Goal: Navigation & Orientation: Find specific page/section

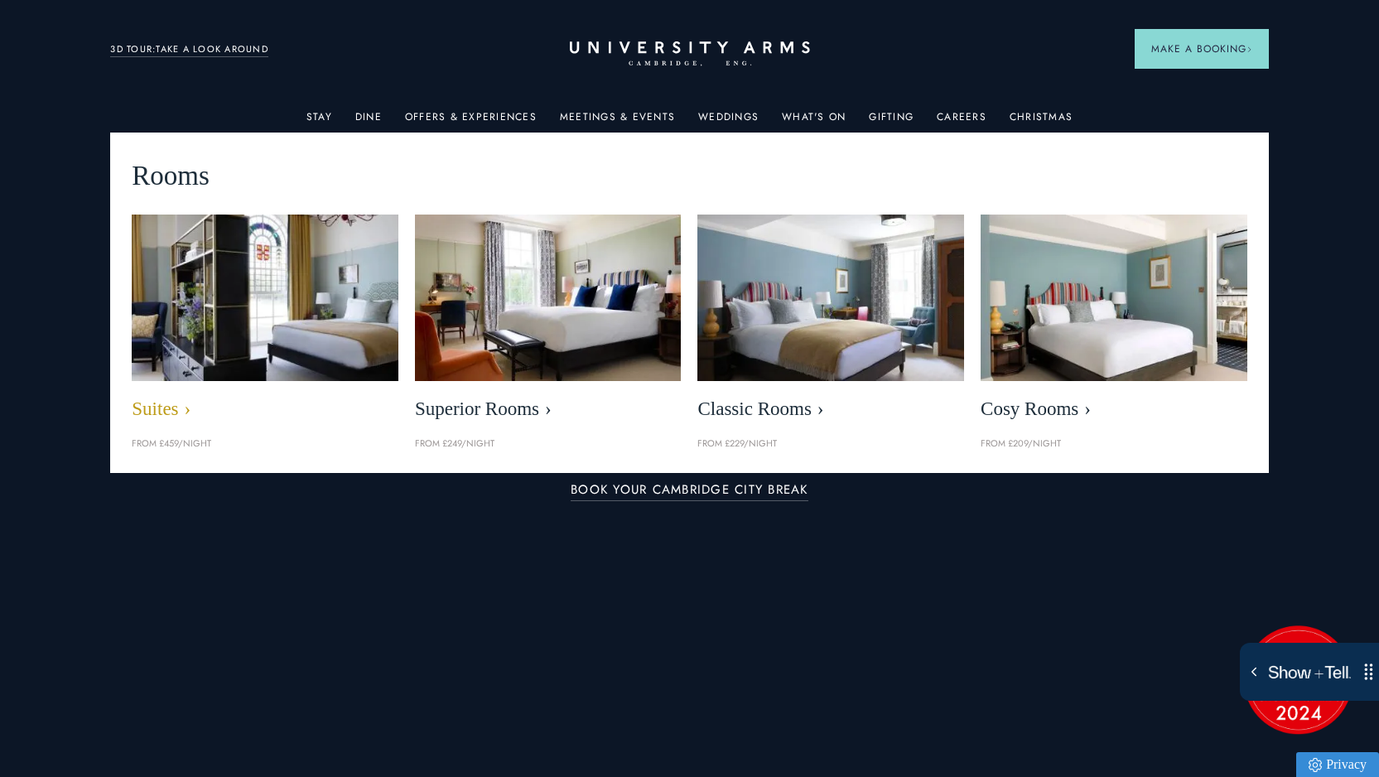
click at [265, 340] on img at bounding box center [265, 297] width 306 height 191
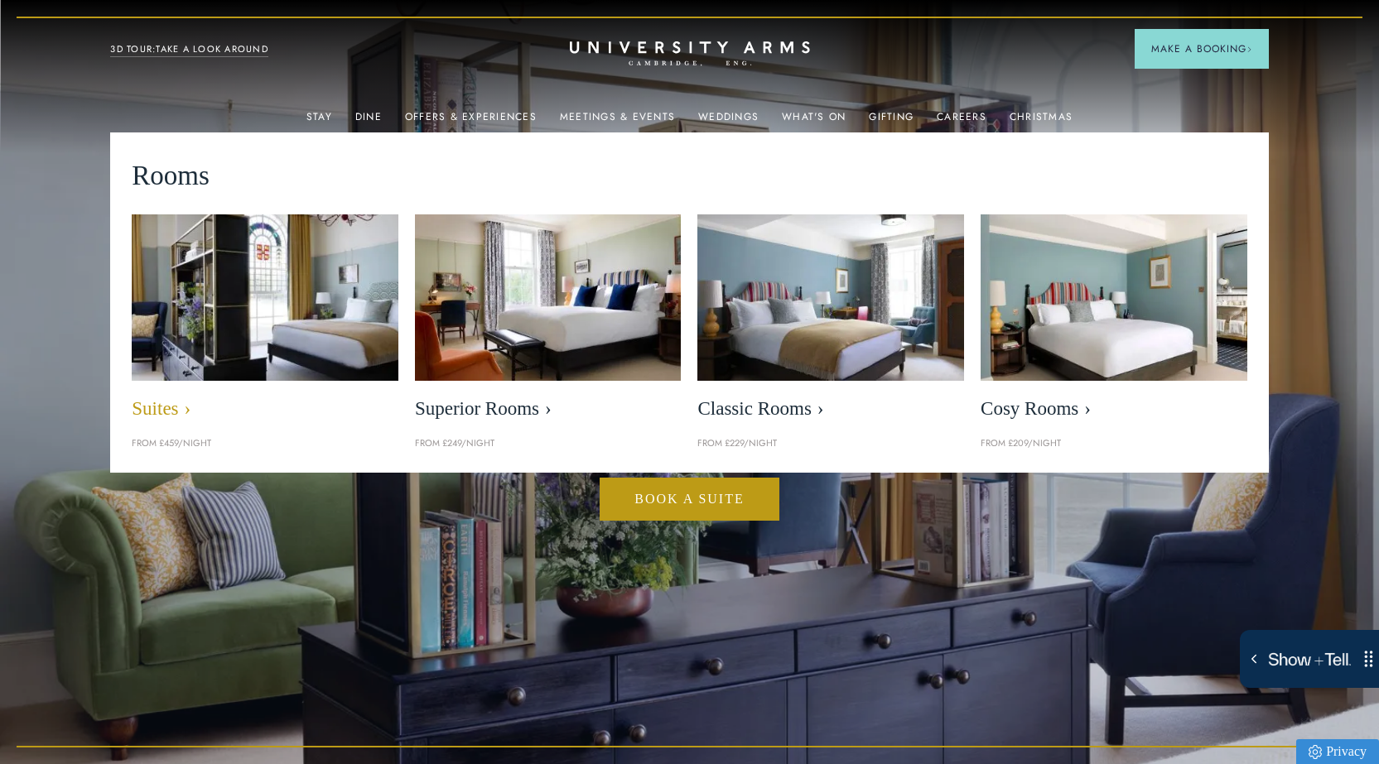
click at [159, 407] on span "Suites" at bounding box center [265, 409] width 267 height 23
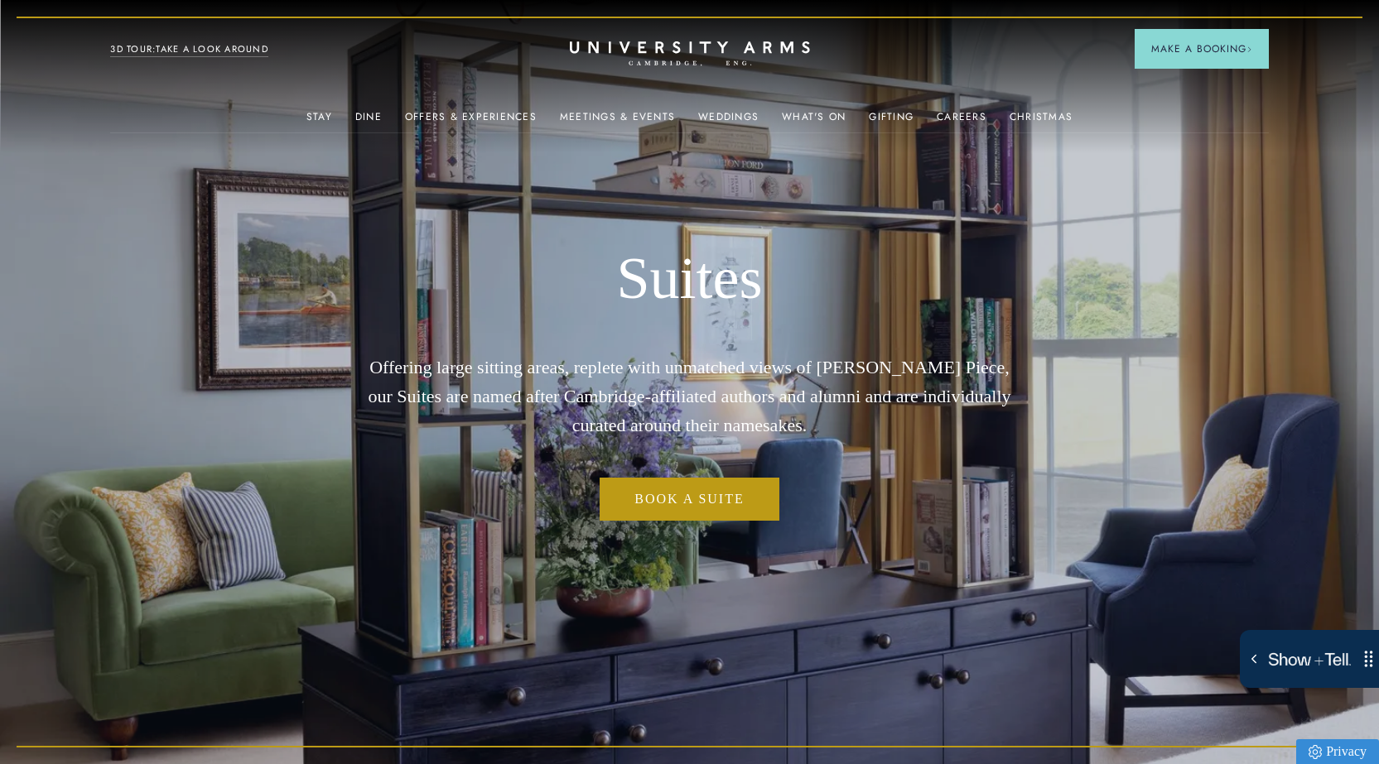
click at [312, 540] on img at bounding box center [689, 382] width 1379 height 764
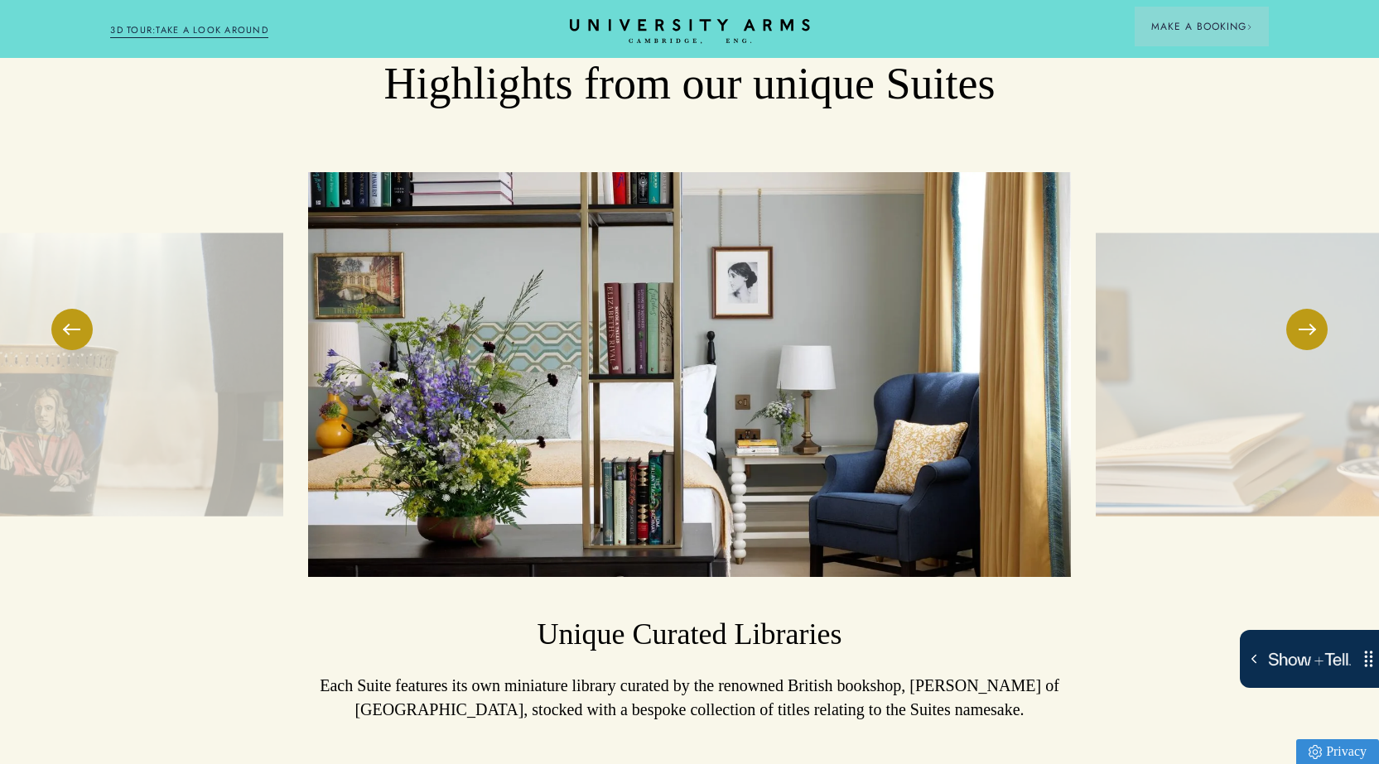
scroll to position [2760, 0]
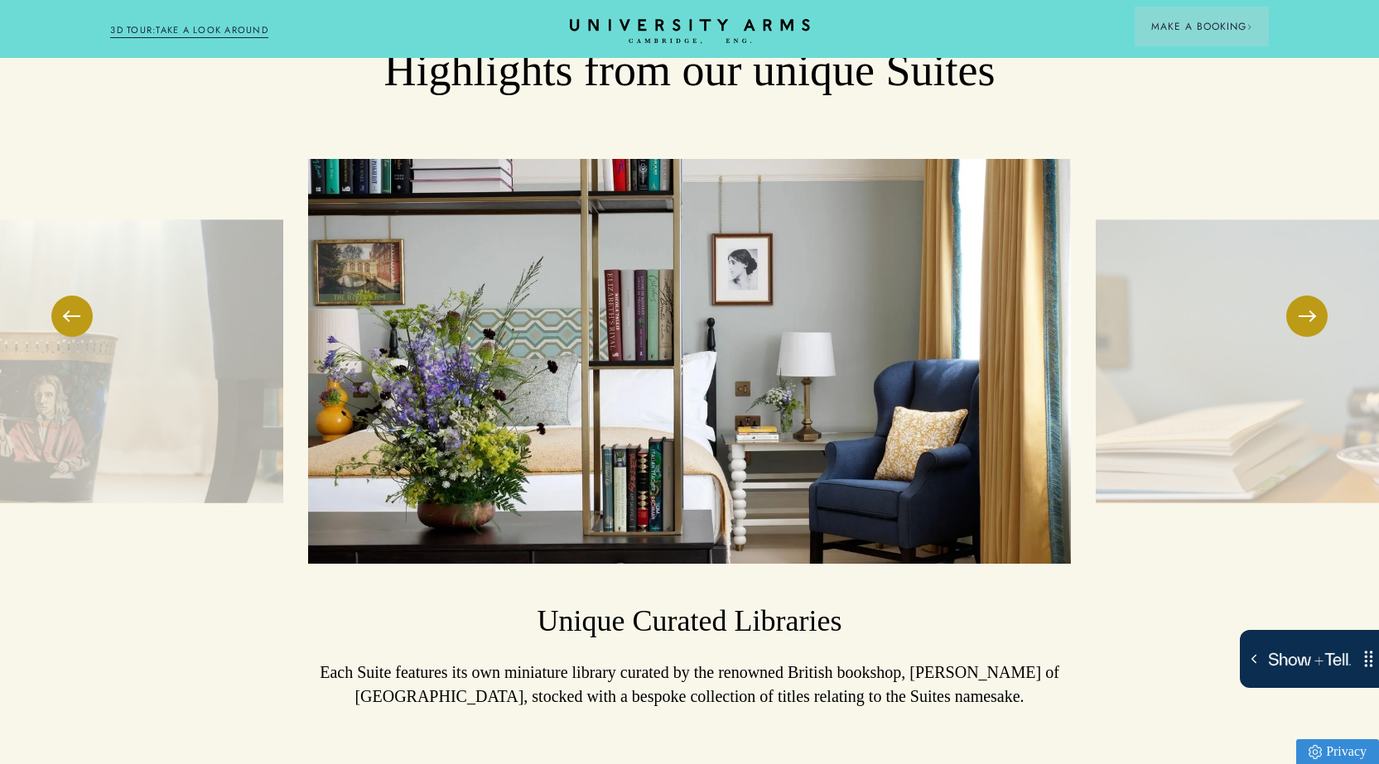
click at [1285, 317] on img at bounding box center [1363, 361] width 534 height 284
click at [1303, 306] on button at bounding box center [1306, 316] width 41 height 41
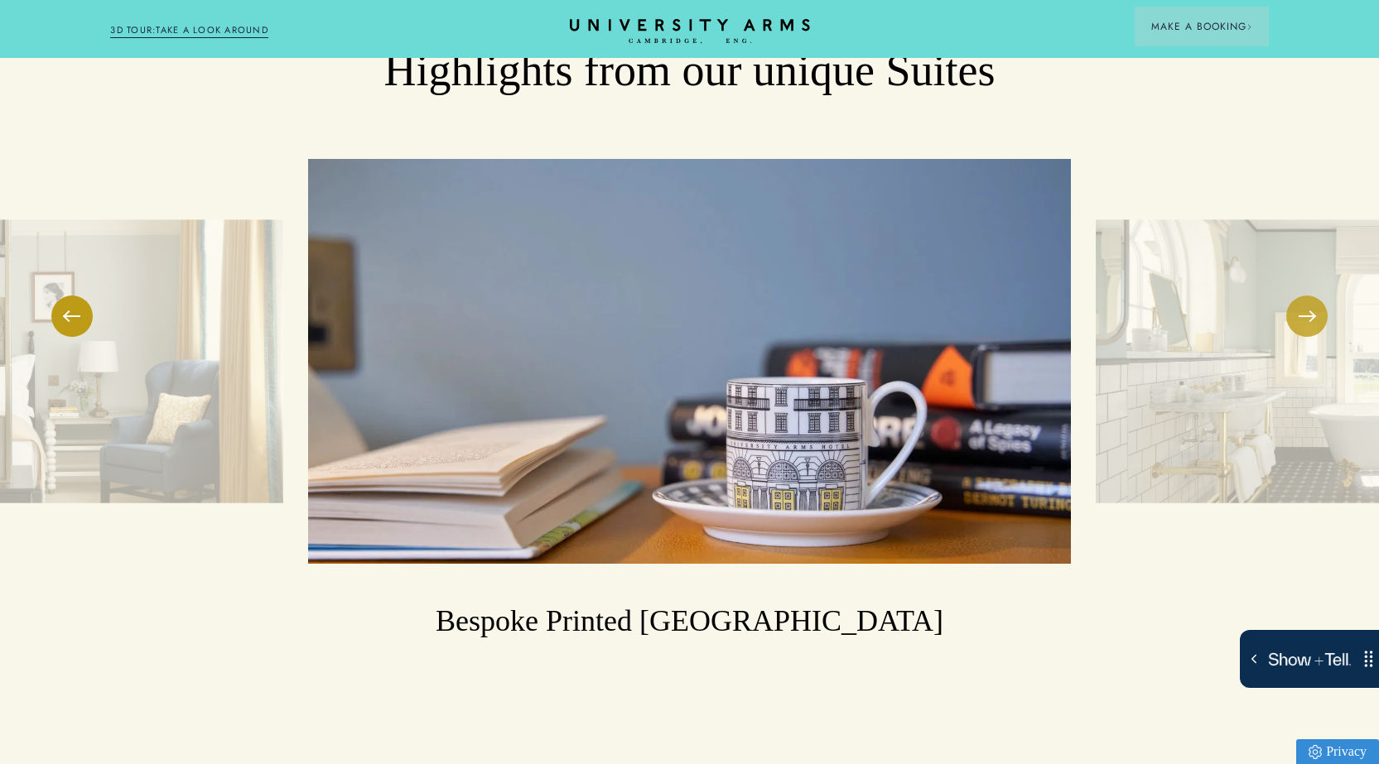
click at [1303, 306] on button at bounding box center [1306, 316] width 41 height 41
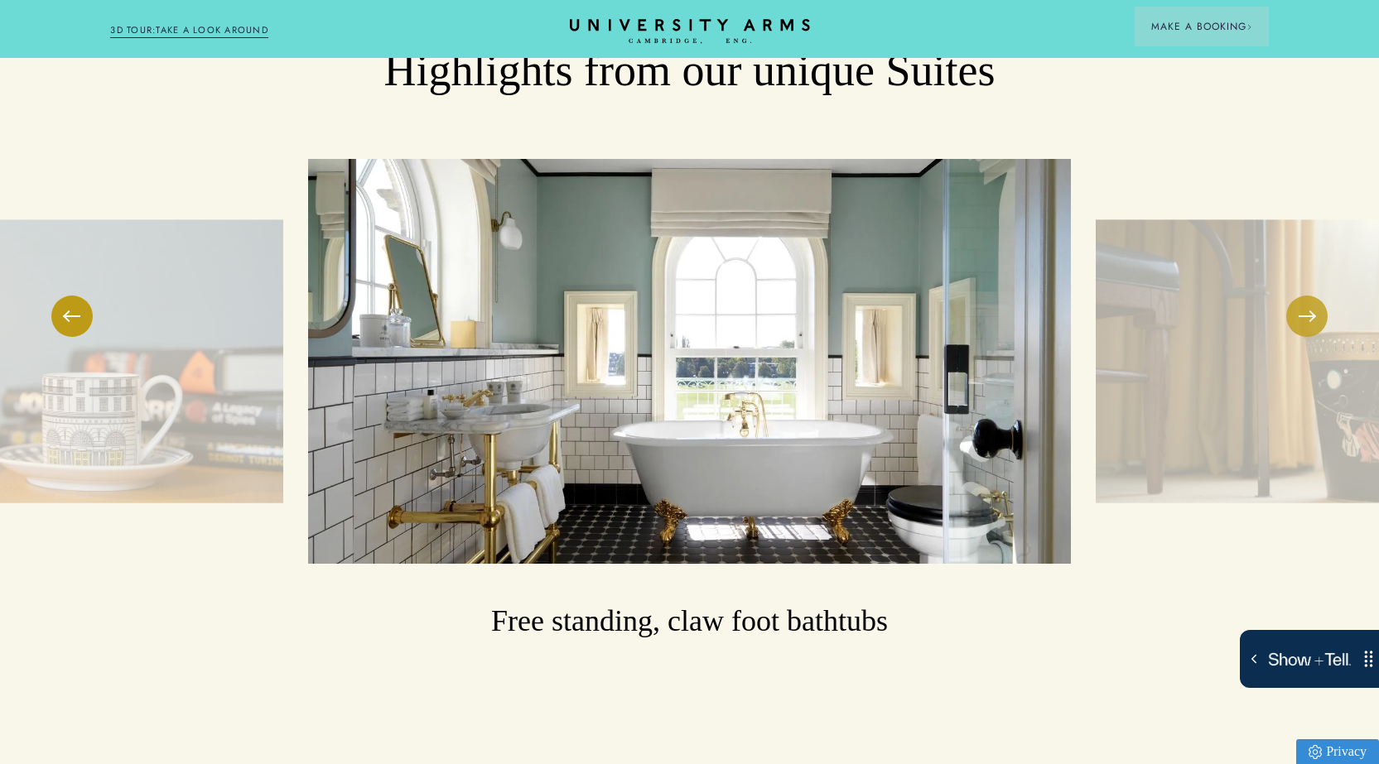
click at [1303, 305] on button at bounding box center [1306, 316] width 41 height 41
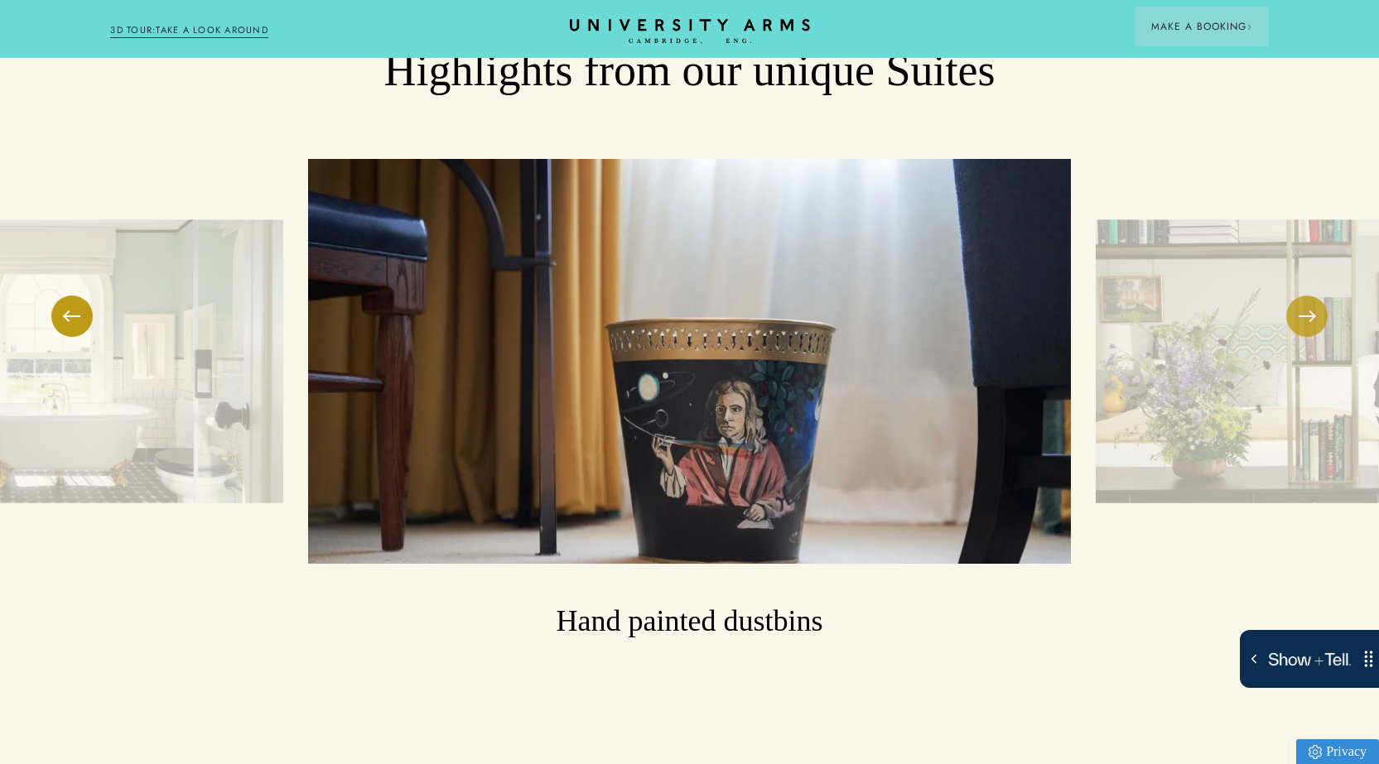
click at [1303, 305] on button at bounding box center [1306, 316] width 41 height 41
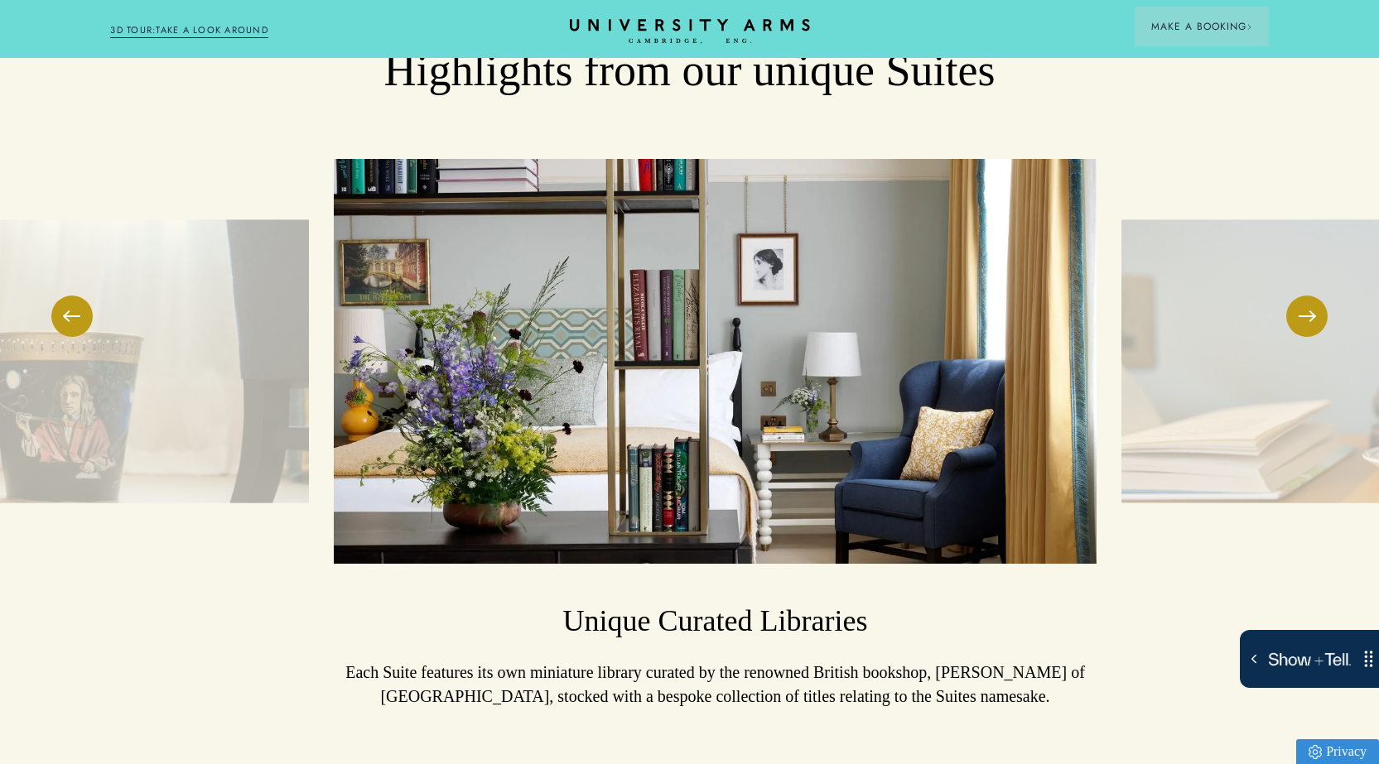
drag, startPoint x: 815, startPoint y: 271, endPoint x: 657, endPoint y: 332, distance: 169.6
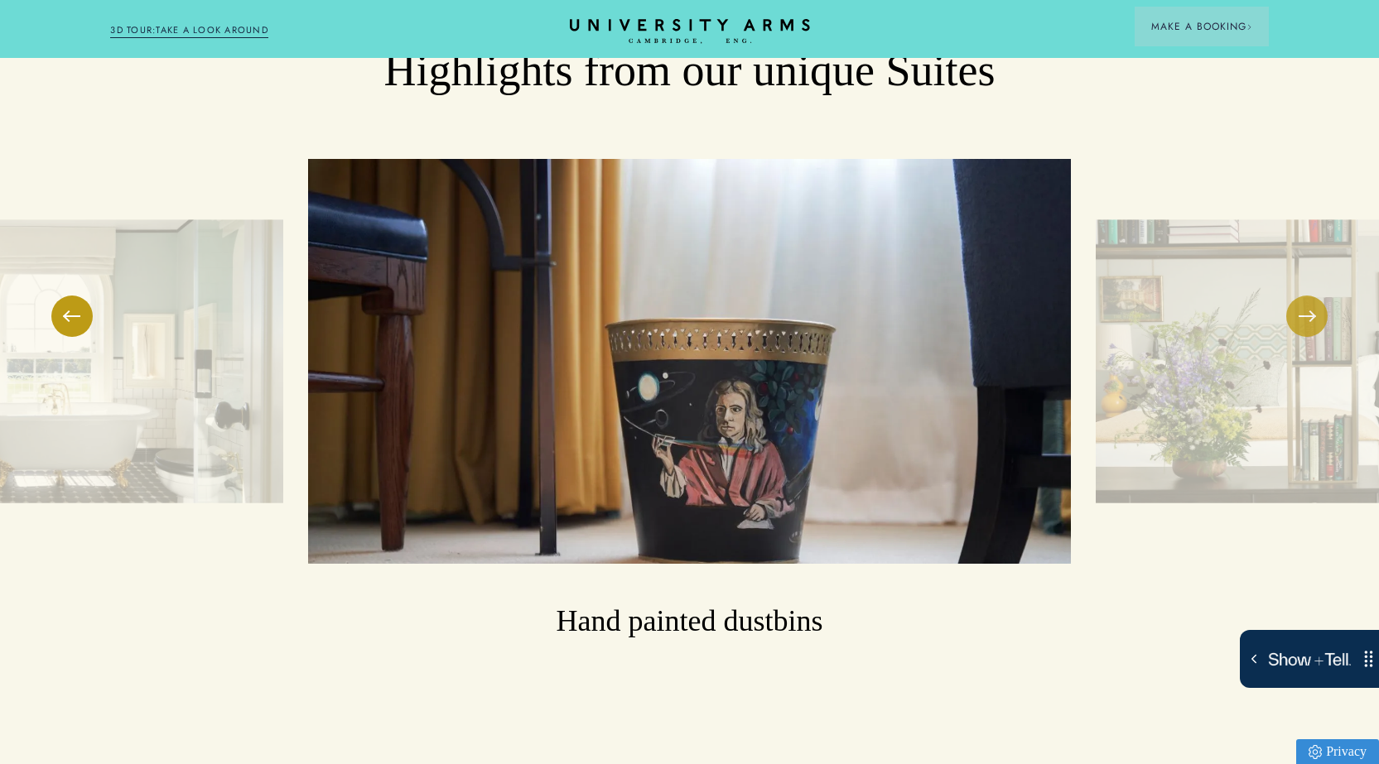
click at [1298, 308] on button at bounding box center [1306, 316] width 41 height 41
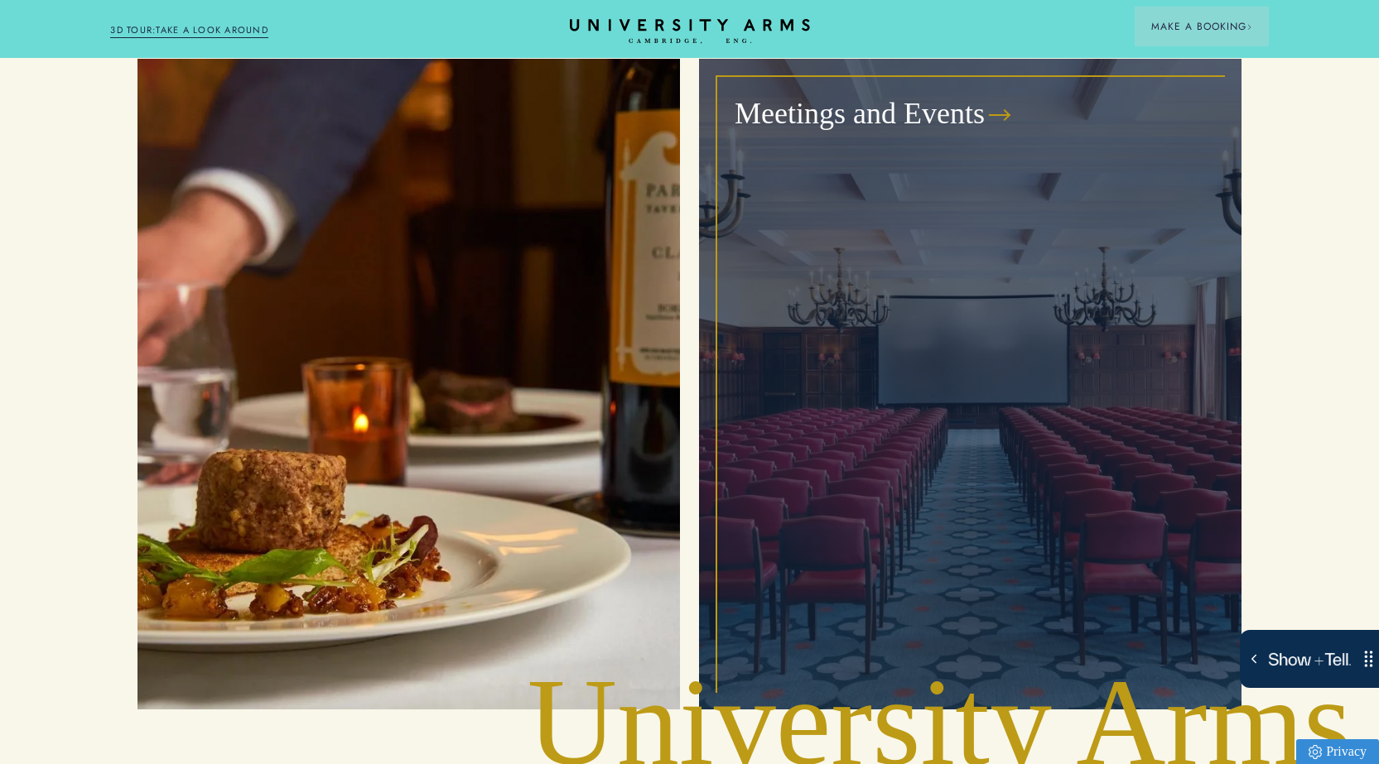
scroll to position [5175, 0]
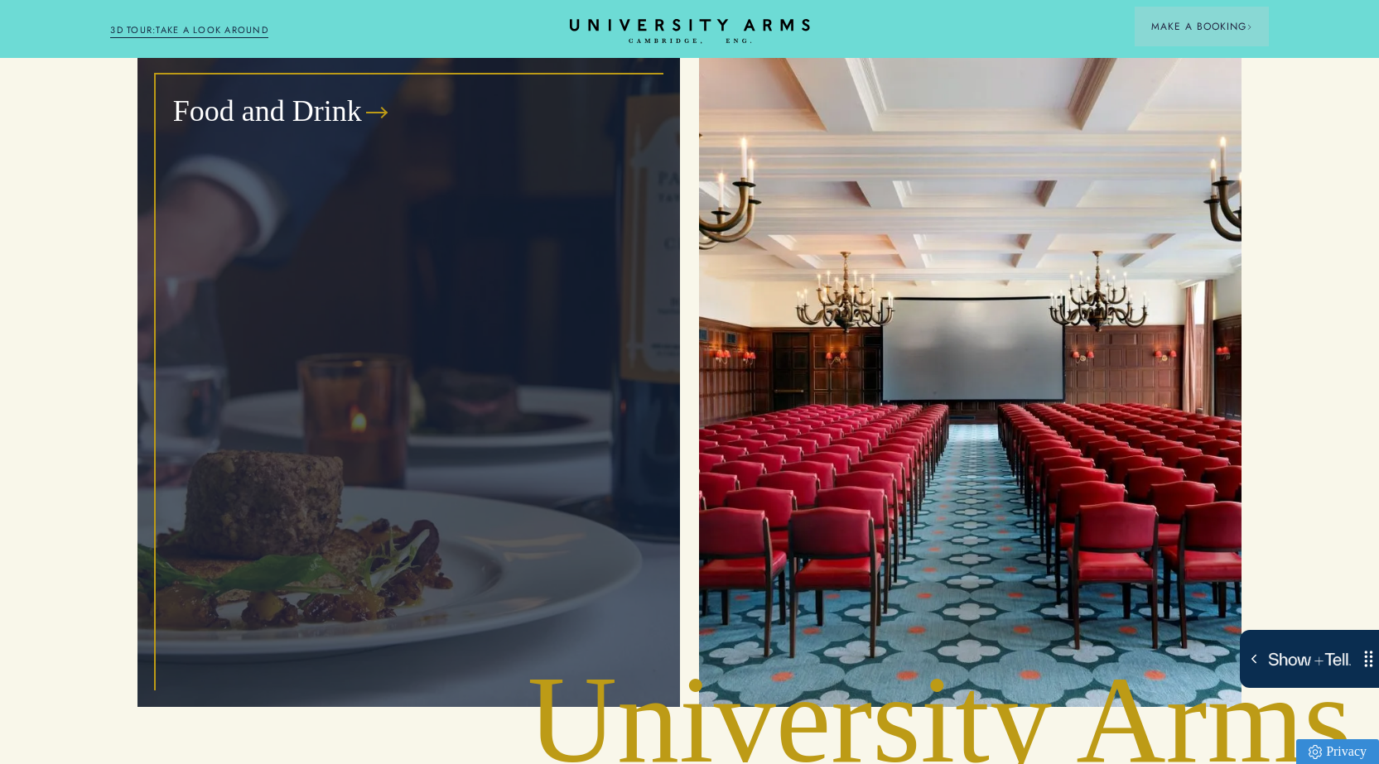
click at [475, 377] on div "Food and Drink" at bounding box center [409, 381] width 504 height 613
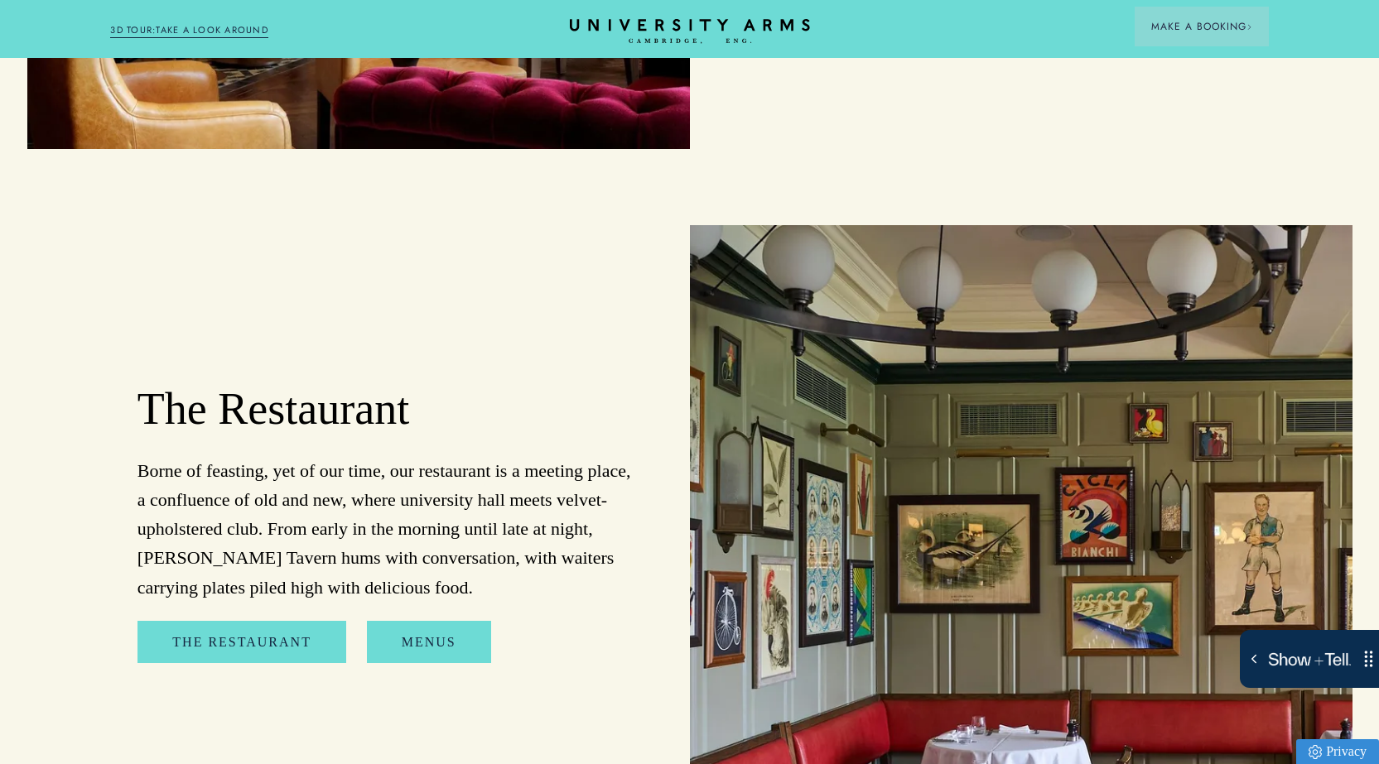
scroll to position [1667, 0]
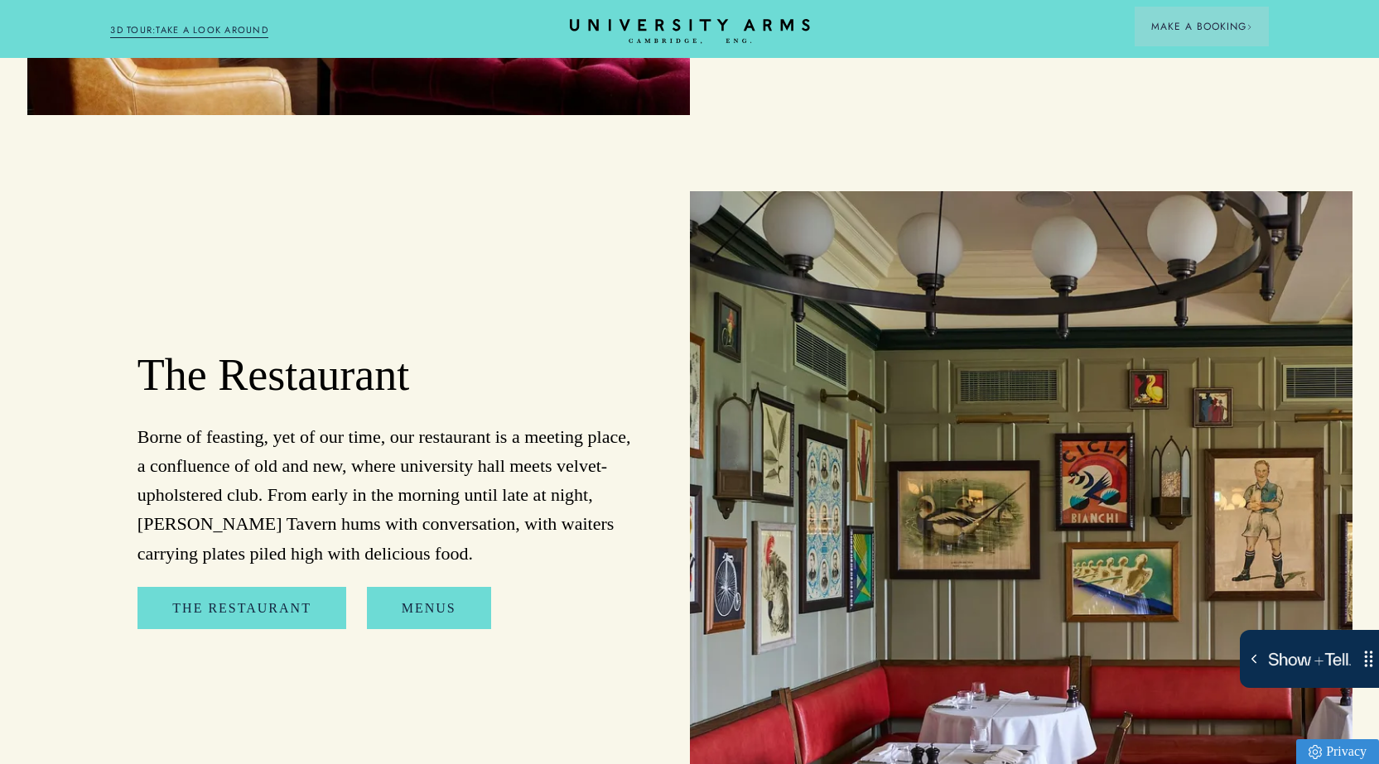
click at [545, 506] on p "Borne of feasting, yet of our time, our restaurant is a meeting place, a conflu…" at bounding box center [384, 495] width 495 height 146
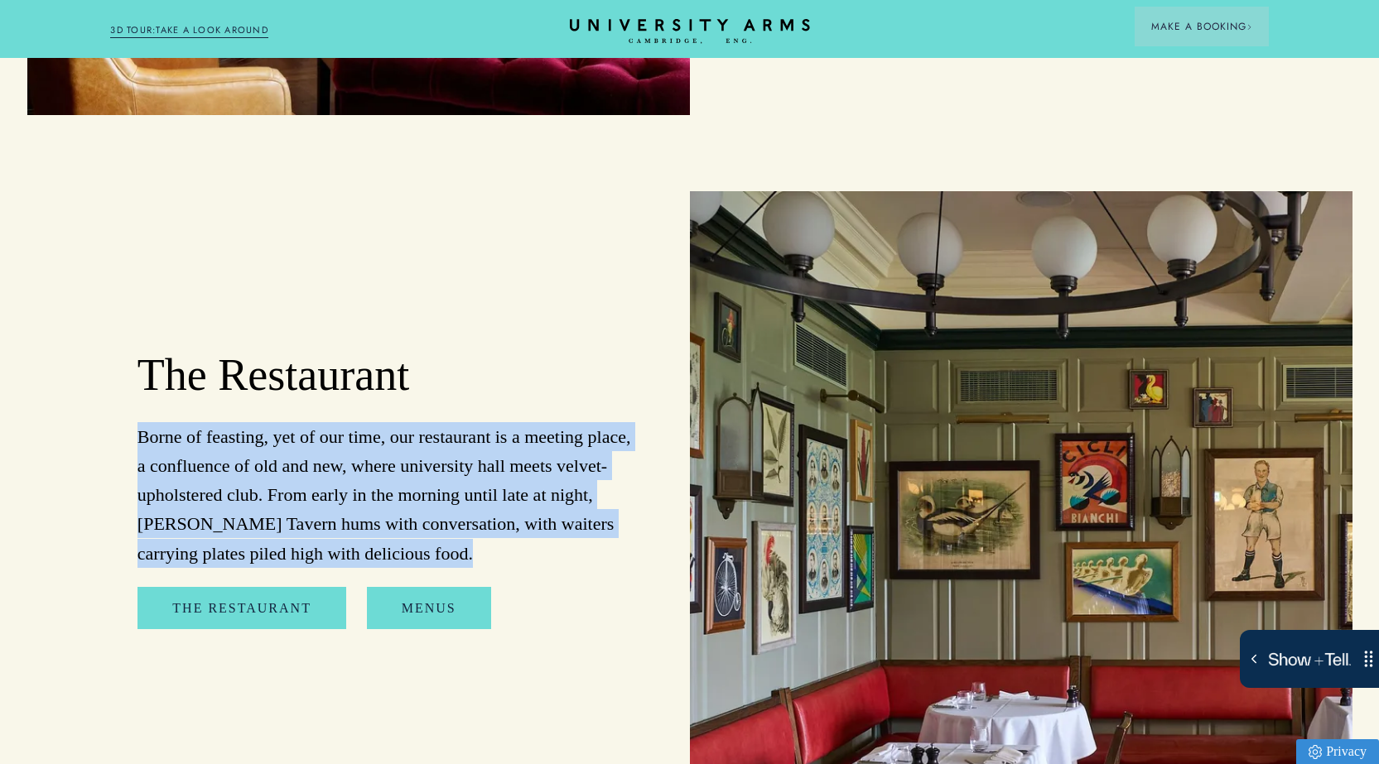
click at [545, 506] on p "Borne of feasting, yet of our time, our restaurant is a meeting place, a conflu…" at bounding box center [384, 495] width 495 height 146
click at [568, 513] on p "Borne of feasting, yet of our time, our restaurant is a meeting place, a conflu…" at bounding box center [384, 495] width 495 height 146
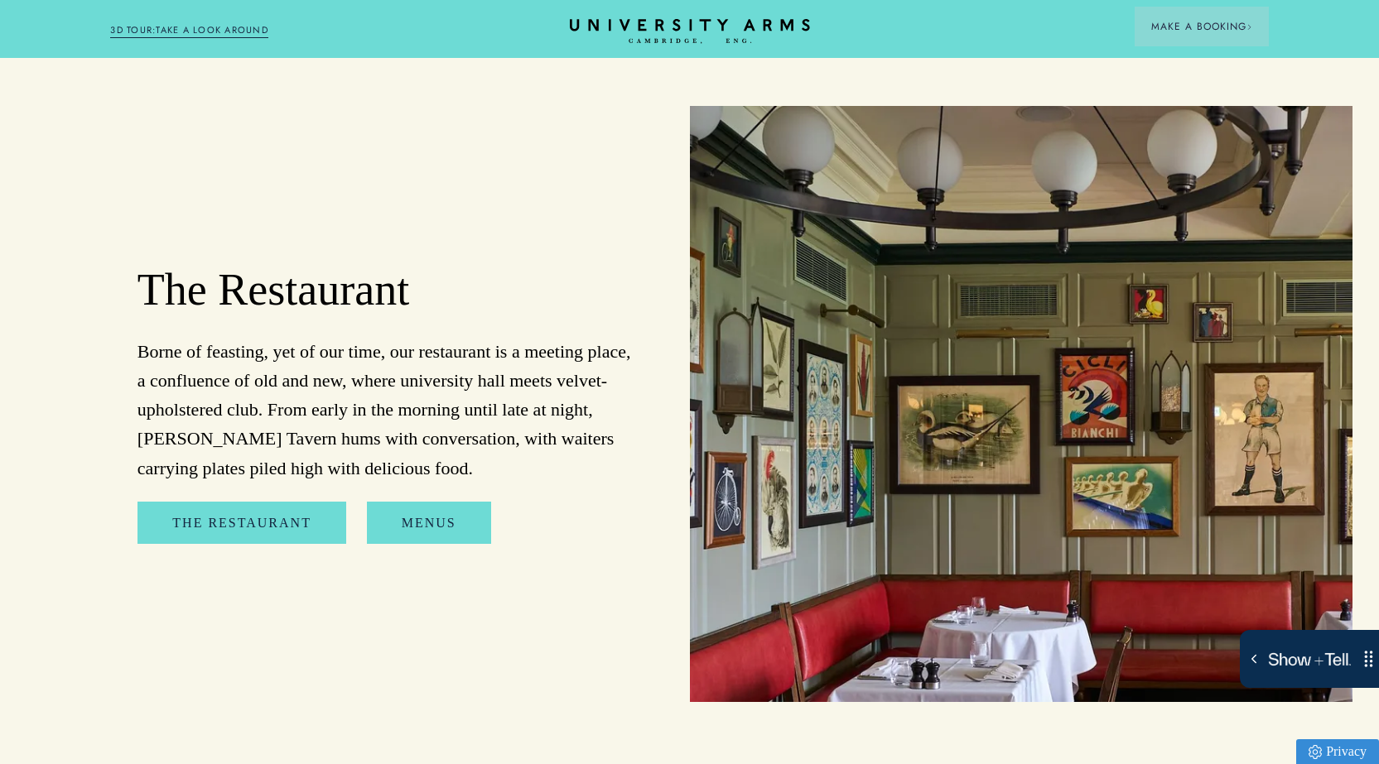
scroll to position [1797, 0]
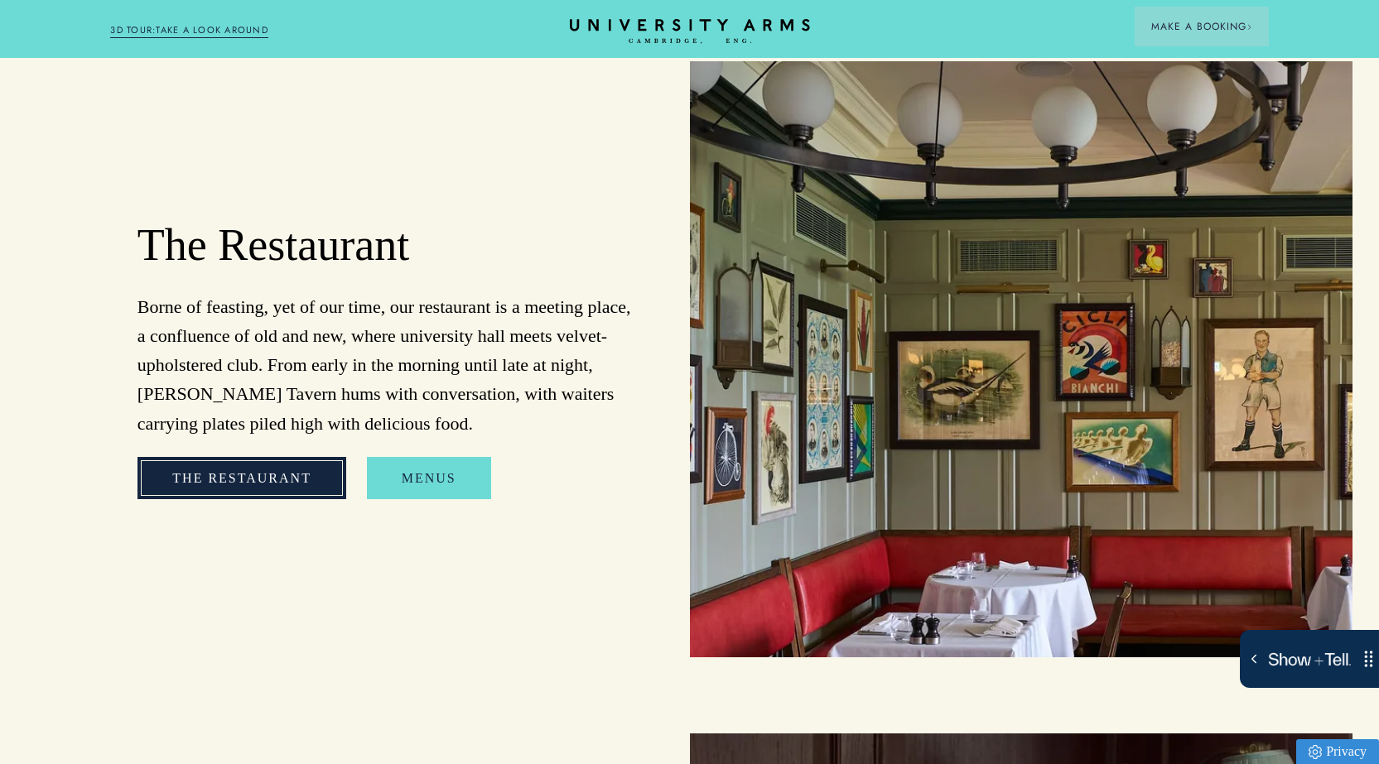
click at [264, 482] on link "The Restaurant" at bounding box center [241, 478] width 209 height 43
